Goal: Task Accomplishment & Management: Manage account settings

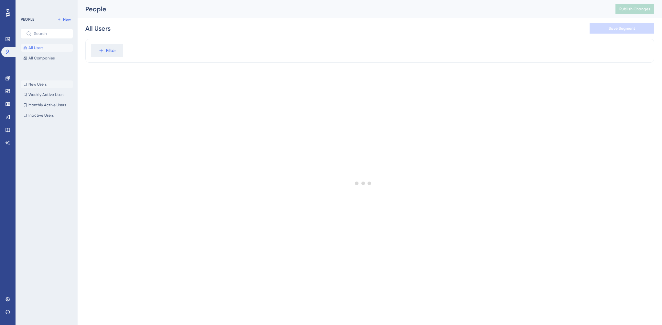
click at [42, 82] on span "New Users" at bounding box center [37, 84] width 18 height 5
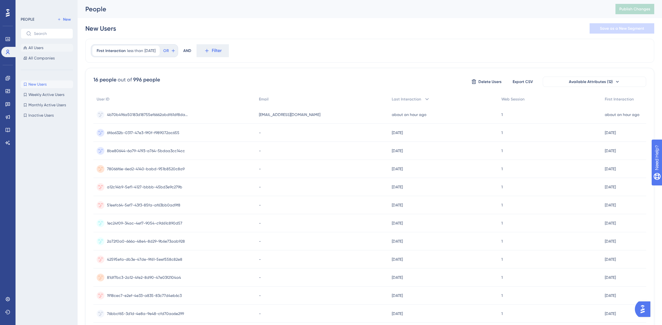
click at [34, 47] on span "All Users" at bounding box center [35, 47] width 15 height 5
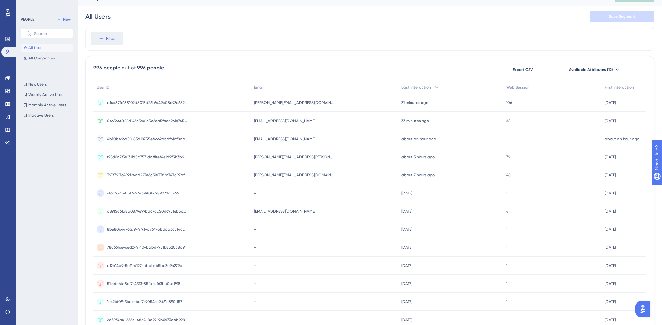
scroll to position [12, 0]
click at [37, 83] on span "New Users" at bounding box center [37, 84] width 18 height 5
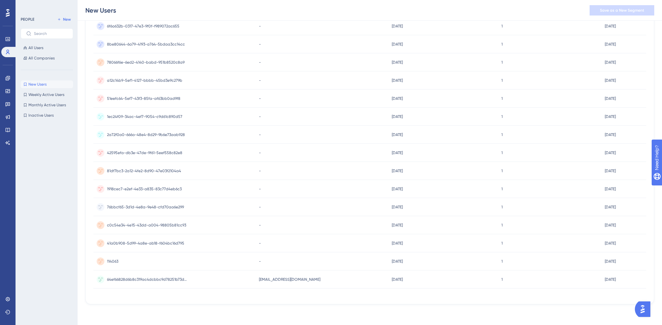
scroll to position [0, 0]
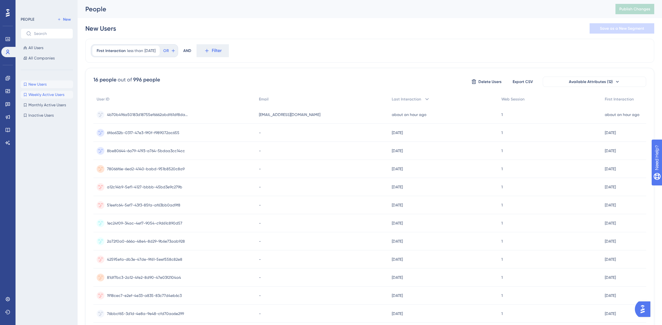
click at [32, 96] on span "Weekly Active Users" at bounding box center [46, 94] width 36 height 5
click at [34, 103] on span "Monthly Active Users" at bounding box center [46, 104] width 37 height 5
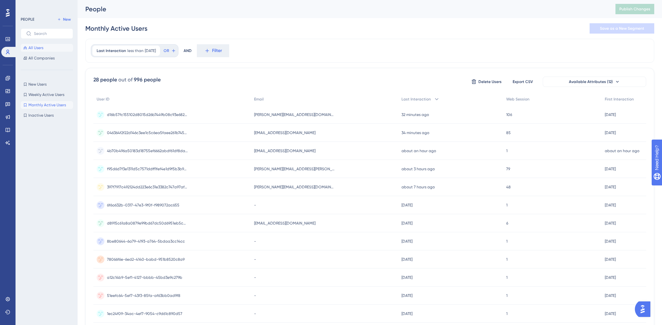
click at [33, 49] on span "All Users" at bounding box center [35, 47] width 15 height 5
click at [598, 82] on span "Available Attributes (12)" at bounding box center [591, 81] width 44 height 5
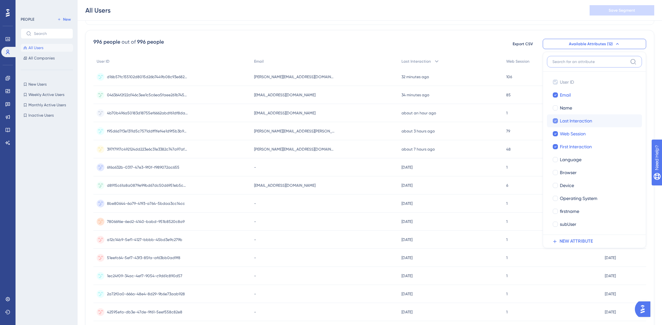
scroll to position [45, 0]
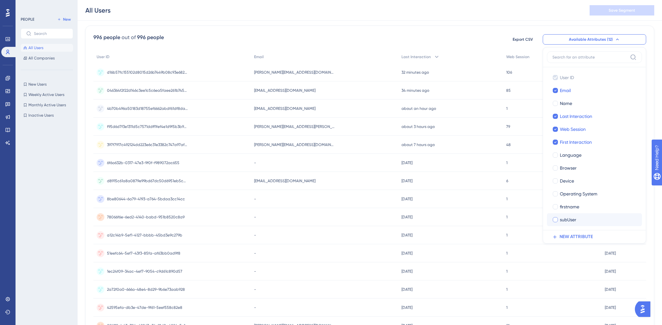
click at [555, 219] on div at bounding box center [555, 219] width 5 height 5
checkbox input "true"
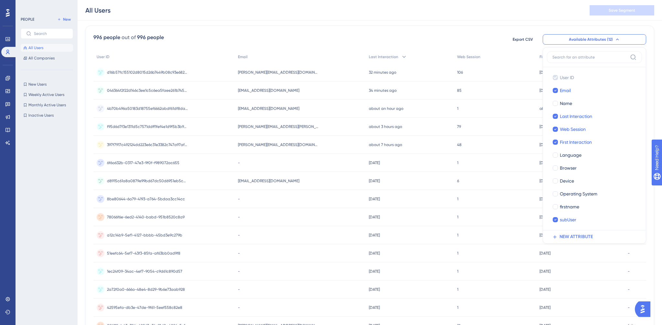
click at [356, 38] on div "996 people out of 996 people Export CSV Available Attributes (12) User ID User …" at bounding box center [369, 40] width 553 height 12
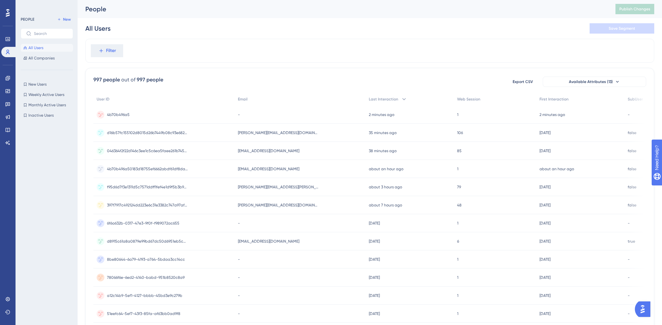
click at [123, 114] on span "4b70b496a5" at bounding box center [118, 114] width 23 height 5
